Goal: Information Seeking & Learning: Learn about a topic

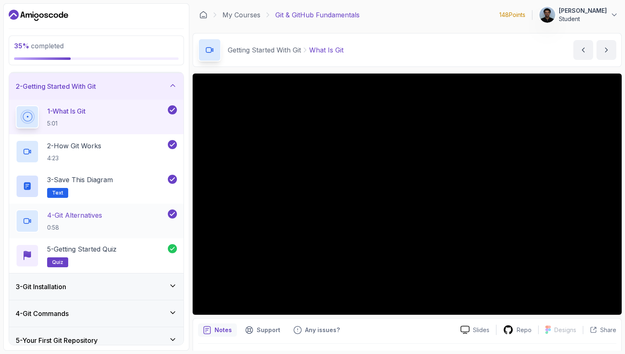
scroll to position [142, 0]
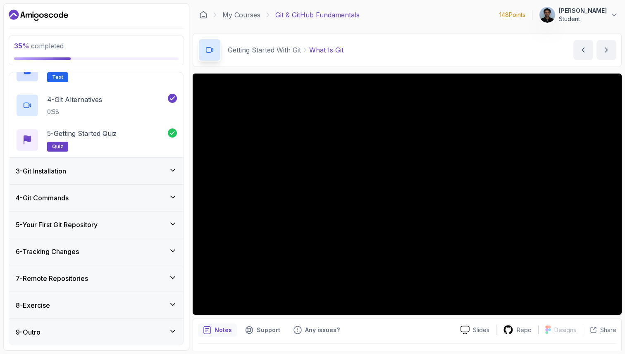
click at [79, 194] on div "4 - Git Commands" at bounding box center [96, 198] width 161 height 10
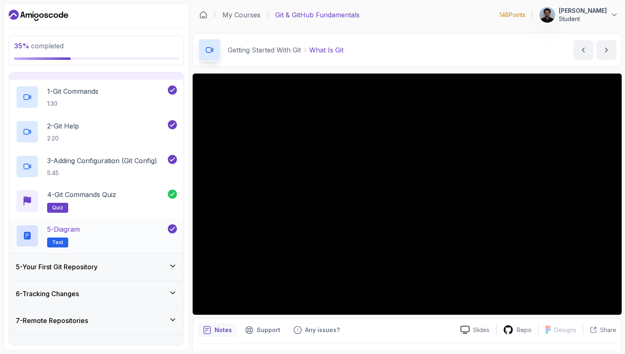
scroll to position [124, 0]
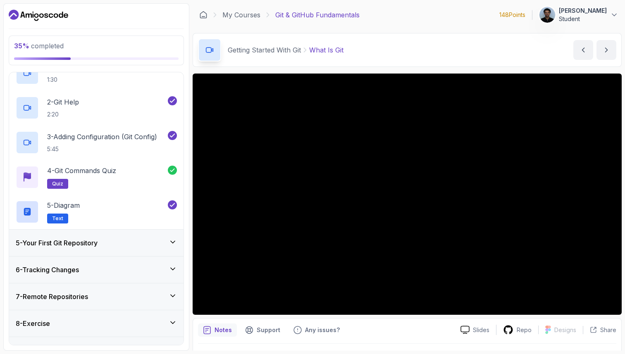
click at [73, 239] on h3 "5 - Your First Git Repository" at bounding box center [57, 243] width 82 height 10
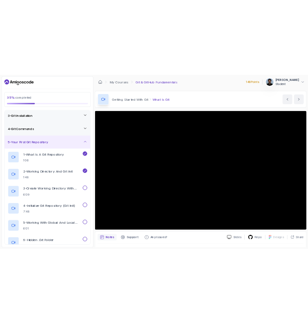
scroll to position [57, 0]
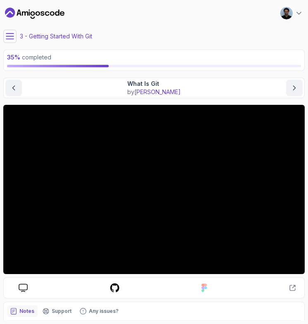
click at [7, 28] on main "My Courses Git & GitHub Fundamentals 148 Points 1 [PERSON_NAME] Student 3 - Get…" at bounding box center [153, 162] width 301 height 318
click at [8, 33] on icon at bounding box center [10, 36] width 8 height 8
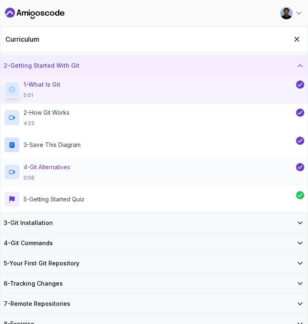
scroll to position [20, 0]
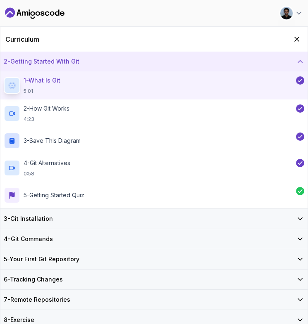
click at [50, 220] on h3 "3 - Git Installation" at bounding box center [28, 219] width 49 height 8
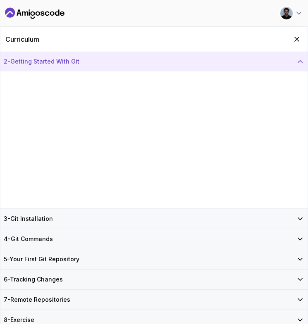
scroll to position [0, 0]
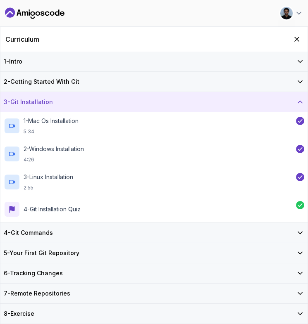
click at [37, 241] on div "4 - Git Commands" at bounding box center [153, 233] width 307 height 20
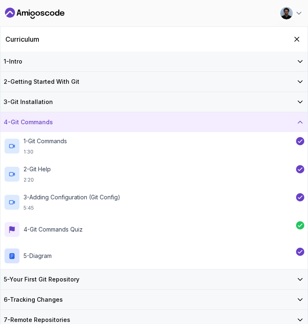
scroll to position [20, 0]
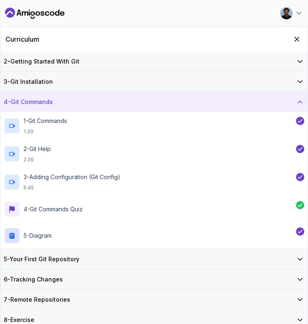
click at [45, 264] on div "5 - Your First Git Repository" at bounding box center [153, 259] width 307 height 20
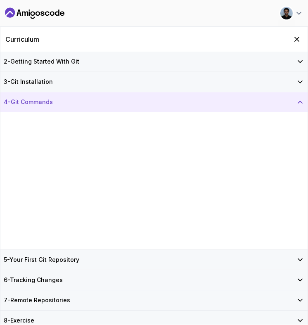
scroll to position [0, 0]
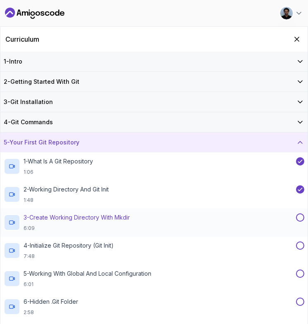
click at [76, 214] on p "3 - Create Working Directory With Mkdir" at bounding box center [77, 218] width 106 height 8
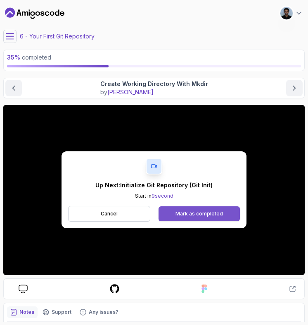
click at [181, 214] on div "Mark as completed" at bounding box center [200, 213] width 48 height 7
